Goal: Task Accomplishment & Management: Complete application form

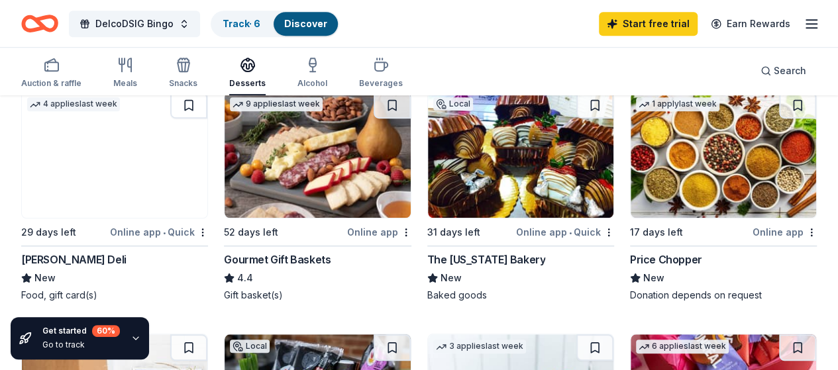
scroll to position [404, 0]
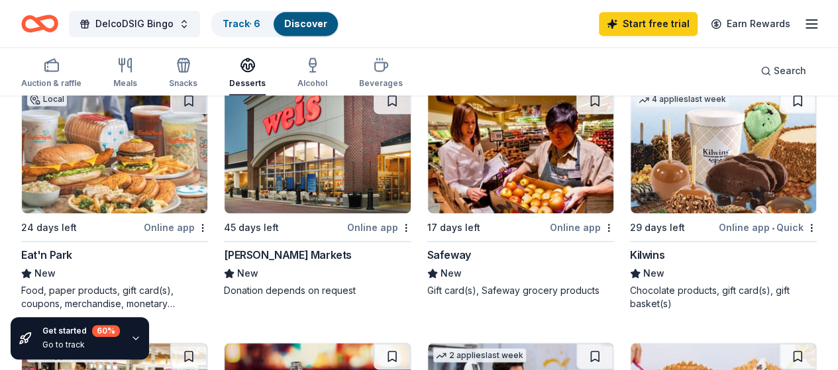
scroll to position [897, 0]
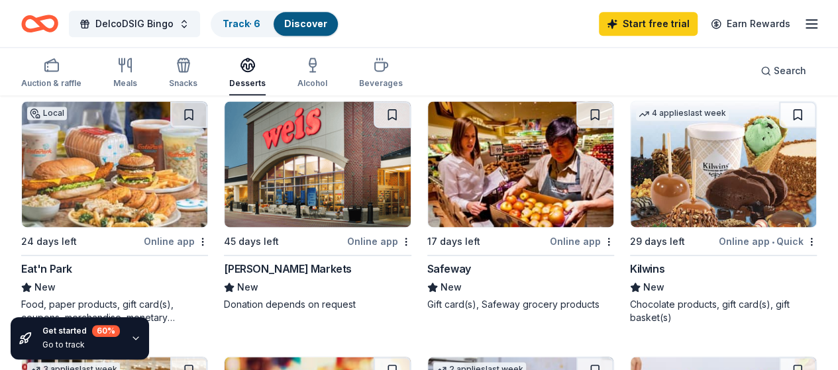
click at [631, 219] on img at bounding box center [724, 164] width 186 height 126
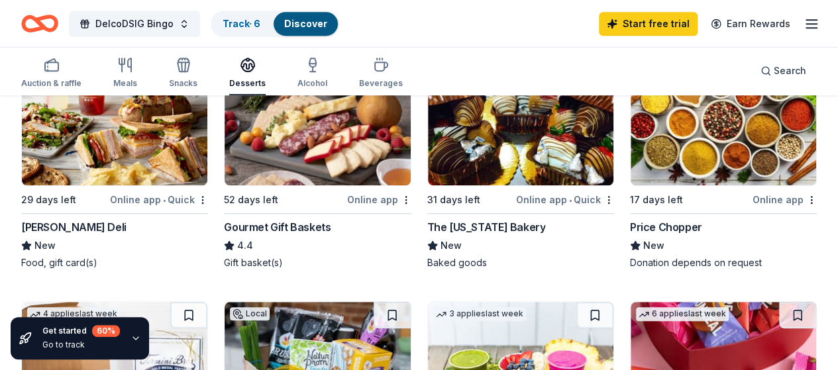
scroll to position [457, 0]
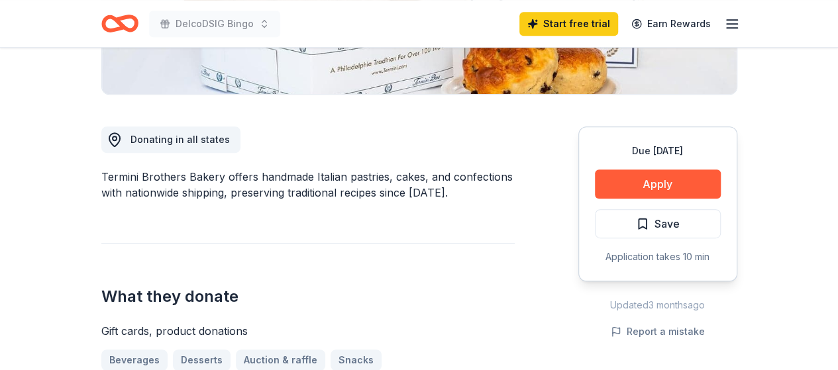
scroll to position [315, 0]
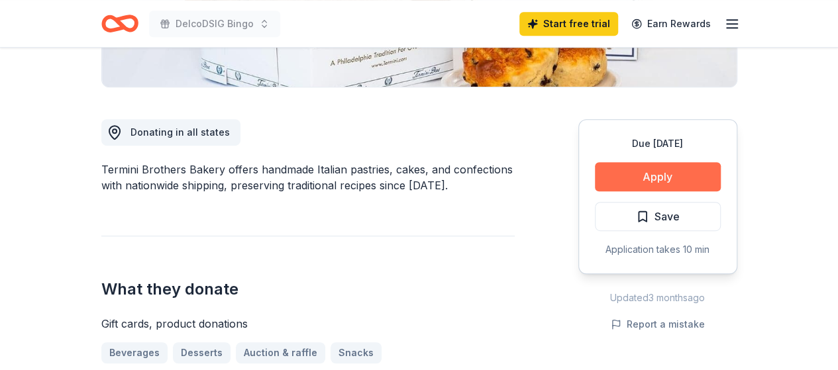
click at [687, 184] on button "Apply" at bounding box center [658, 176] width 126 height 29
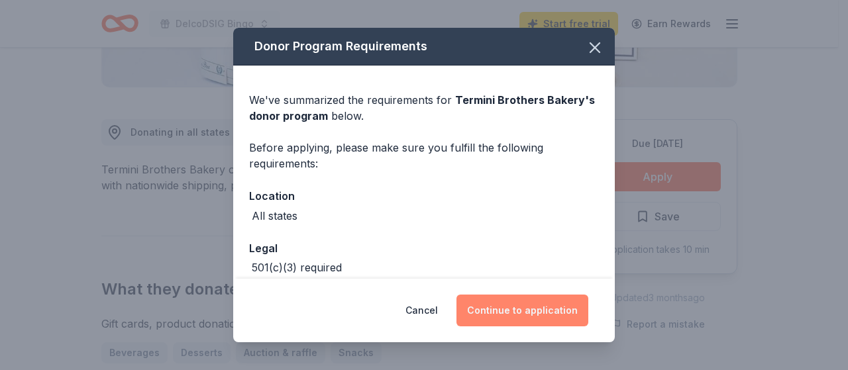
click at [533, 311] on button "Continue to application" at bounding box center [523, 311] width 132 height 32
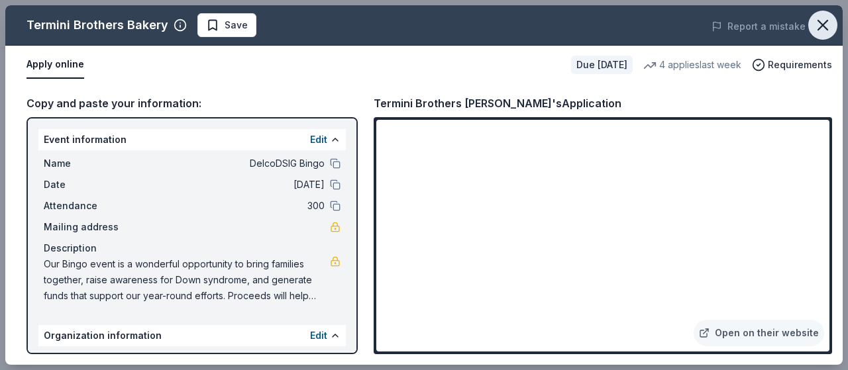
click at [824, 27] on icon "button" at bounding box center [823, 25] width 19 height 19
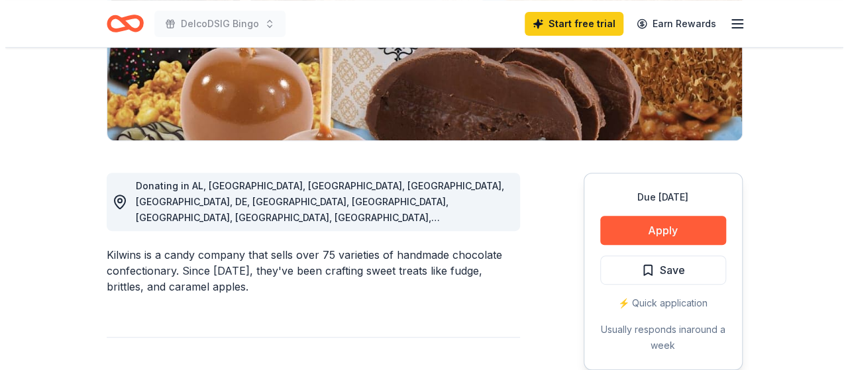
scroll to position [264, 0]
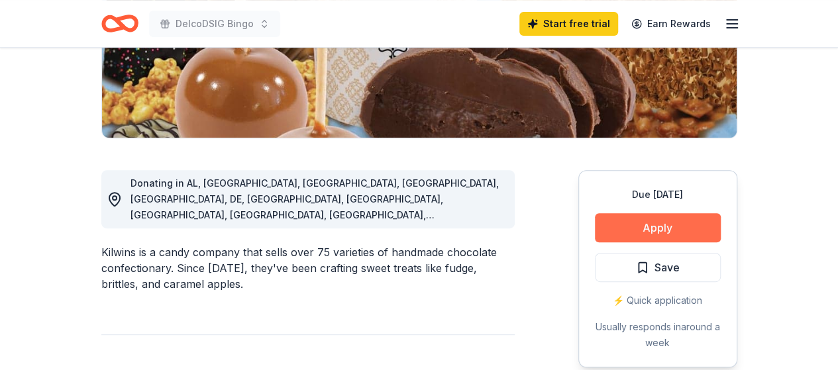
click at [622, 239] on button "Apply" at bounding box center [658, 227] width 126 height 29
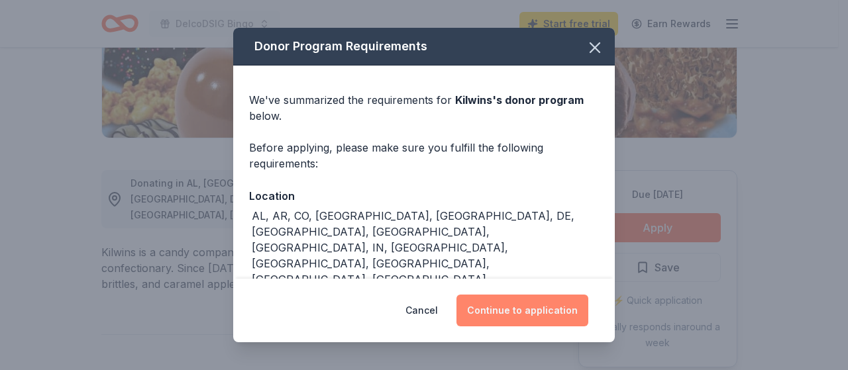
click at [541, 312] on button "Continue to application" at bounding box center [523, 311] width 132 height 32
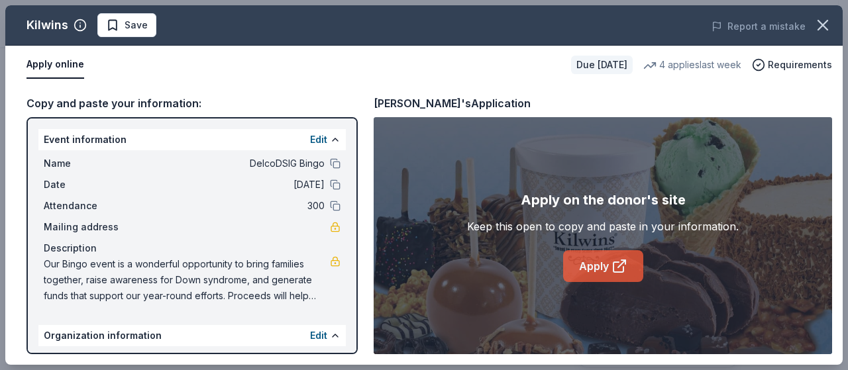
click at [619, 256] on link "Apply" at bounding box center [603, 266] width 80 height 32
